Goal: Check status: Check status

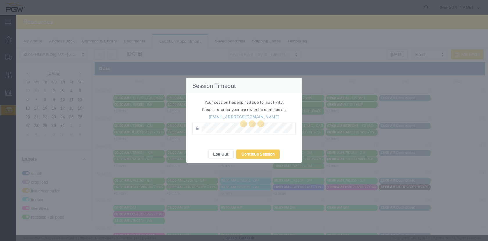
scroll to position [196, 0]
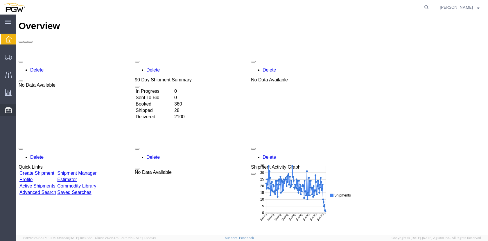
click at [0, 0] on span "Location Appointment" at bounding box center [0, 0] width 0 height 0
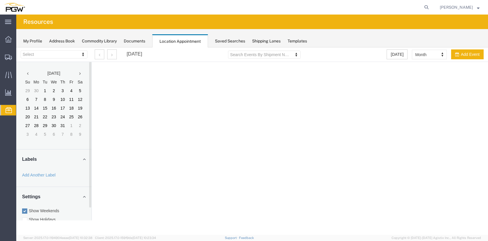
select select "28253"
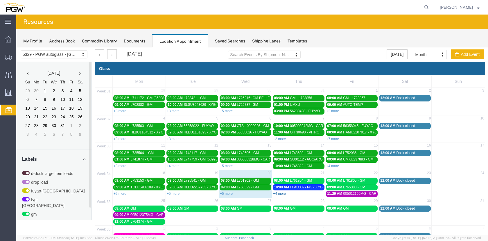
click at [277, 193] on link "+4 more" at bounding box center [279, 193] width 13 height 4
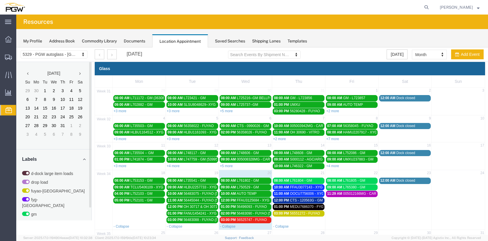
scroll to position [45, 0]
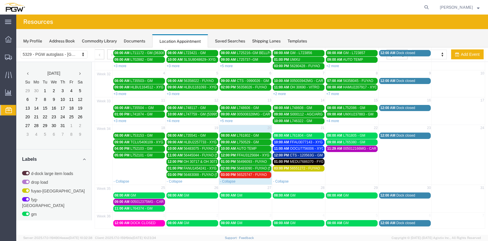
click at [248, 173] on span "56525747 - FUYAO" at bounding box center [252, 175] width 30 height 4
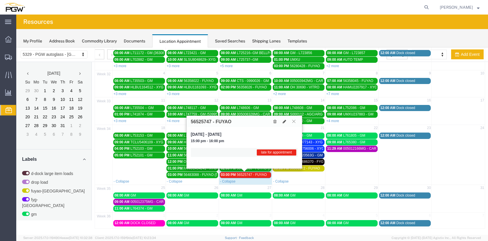
click at [293, 120] on icon at bounding box center [293, 120] width 3 height 3
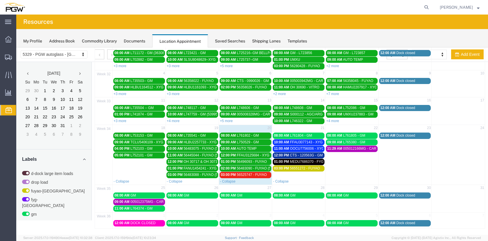
click at [310, 155] on span "CTS - 120563G - GM" at bounding box center [306, 155] width 33 height 4
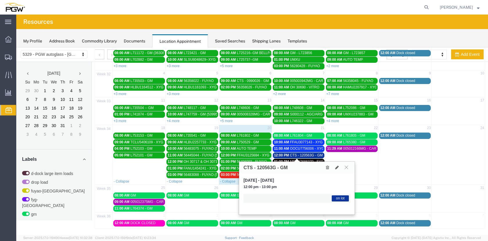
click at [310, 155] on span "CTS - 120563G - GM" at bounding box center [306, 155] width 33 height 4
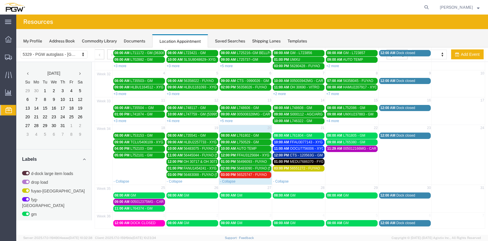
click at [310, 148] on span "OOCU7756006 - XYG" at bounding box center [307, 148] width 34 height 4
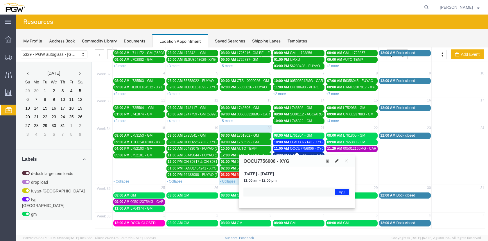
click at [310, 147] on span "OOCU7756006 - XYG" at bounding box center [307, 148] width 34 height 4
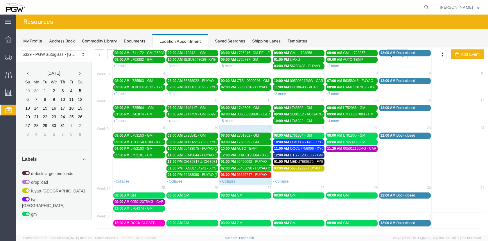
click at [313, 141] on span "FFAU3077143 - XYG" at bounding box center [306, 142] width 33 height 4
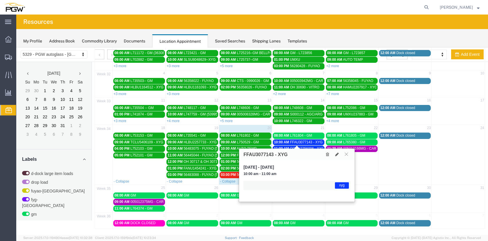
click at [313, 141] on span "FFAU3077143 - XYG" at bounding box center [306, 142] width 33 height 4
